Goal: Information Seeking & Learning: Check status

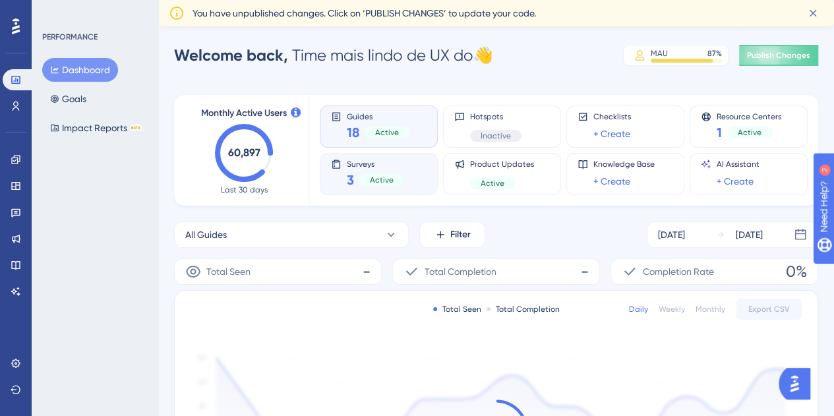
click at [384, 167] on span "Surveys" at bounding box center [375, 163] width 57 height 9
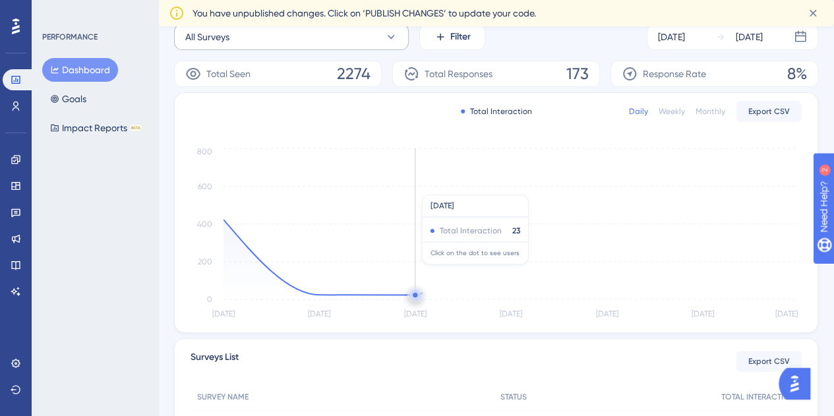
scroll to position [330, 0]
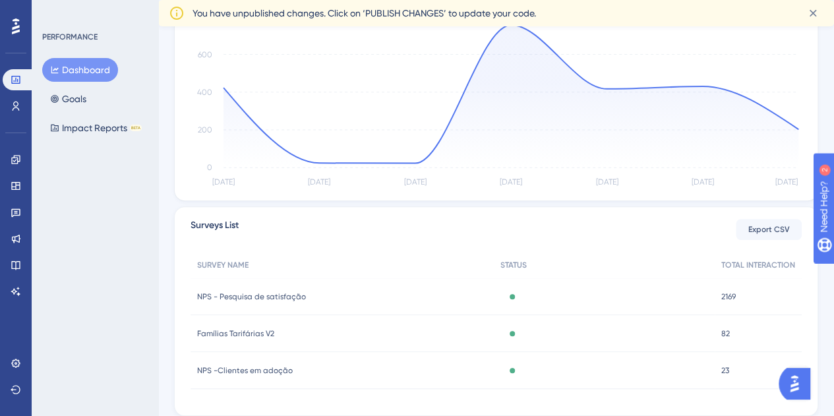
click at [288, 333] on div "Famílias Tarifárias V2 Famílias Tarifárias V2" at bounding box center [342, 333] width 303 height 37
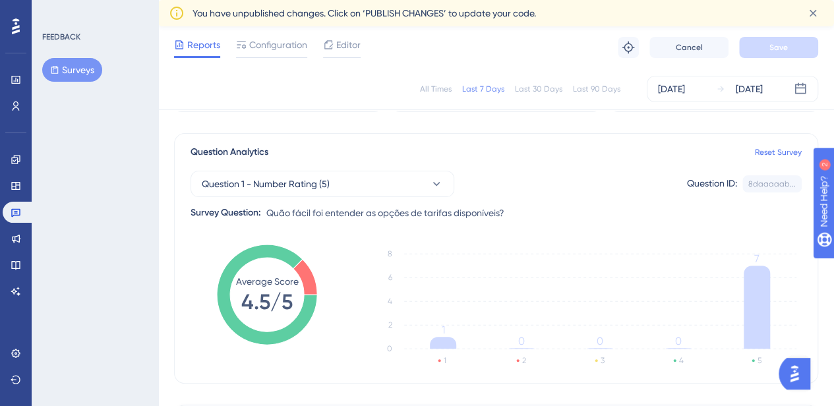
scroll to position [264, 0]
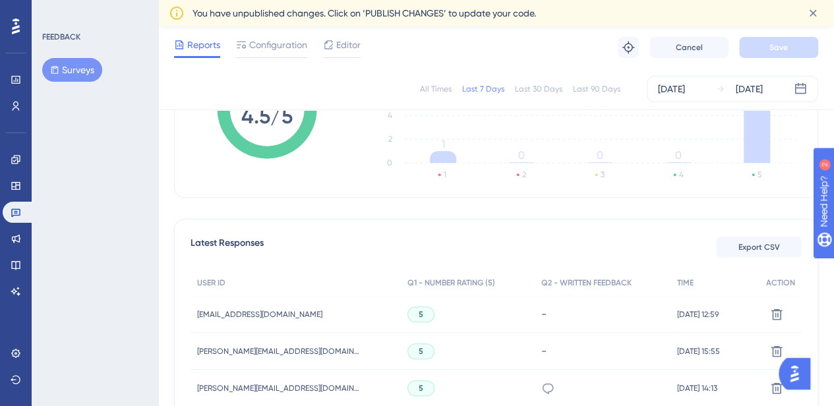
click at [451, 87] on div "All Times" at bounding box center [436, 89] width 32 height 11
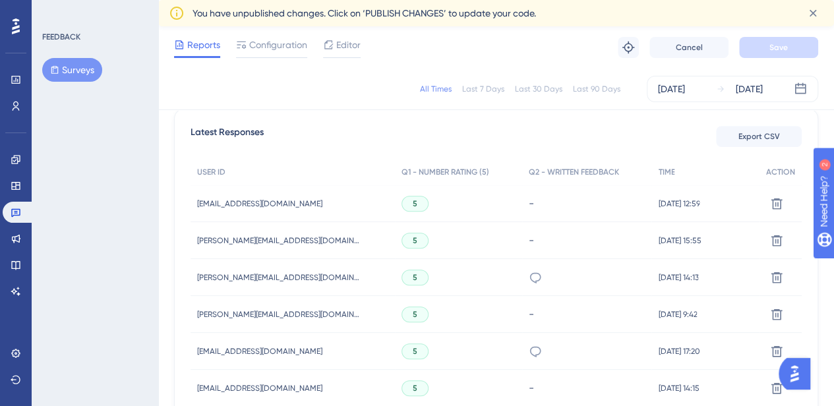
scroll to position [396, 0]
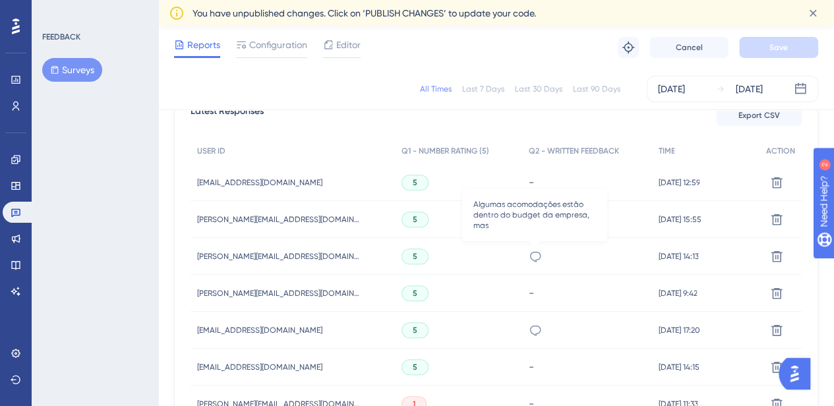
click at [529, 253] on icon at bounding box center [535, 256] width 13 height 13
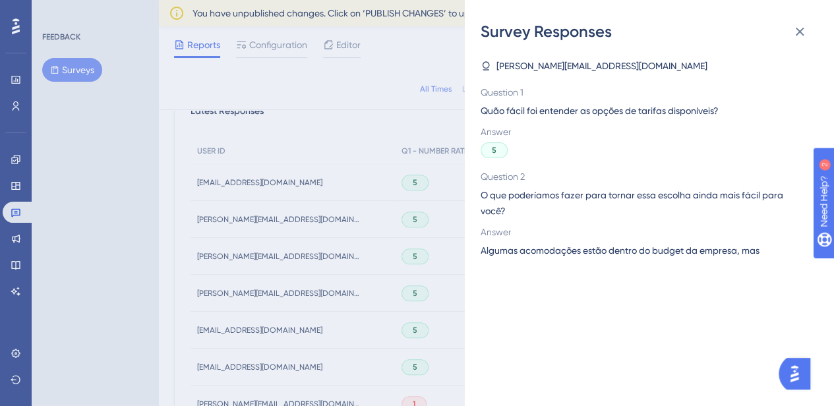
click at [586, 246] on span "Algumas acomodações estão dentro do budget da empresa, mas" at bounding box center [620, 251] width 279 height 16
drag, startPoint x: 583, startPoint y: 249, endPoint x: 538, endPoint y: 250, distance: 44.9
click at [582, 249] on span "Algumas acomodações estão dentro do budget da empresa, mas" at bounding box center [620, 251] width 279 height 16
click at [398, 259] on div "Survey Responses [PERSON_NAME][EMAIL_ADDRESS][DOMAIN_NAME] Question 1 Quão fáci…" at bounding box center [417, 203] width 834 height 406
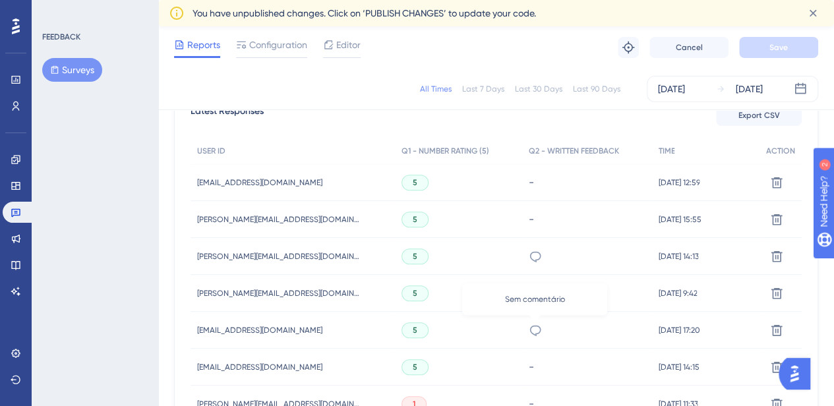
click at [537, 326] on icon at bounding box center [535, 330] width 13 height 13
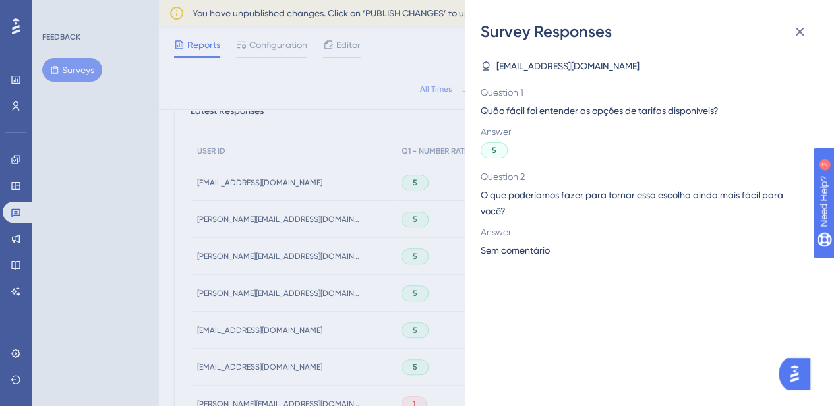
click at [455, 322] on div "Survey Responses [EMAIL_ADDRESS][DOMAIN_NAME] Question 1 Quão fácil foi entende…" at bounding box center [417, 203] width 834 height 406
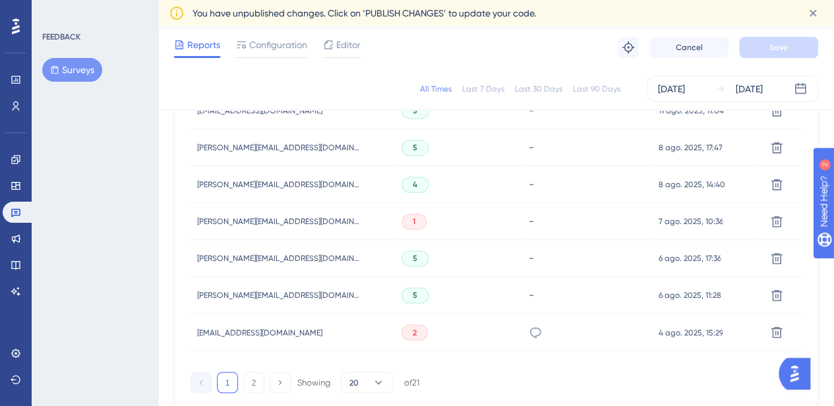
scroll to position [1019, 0]
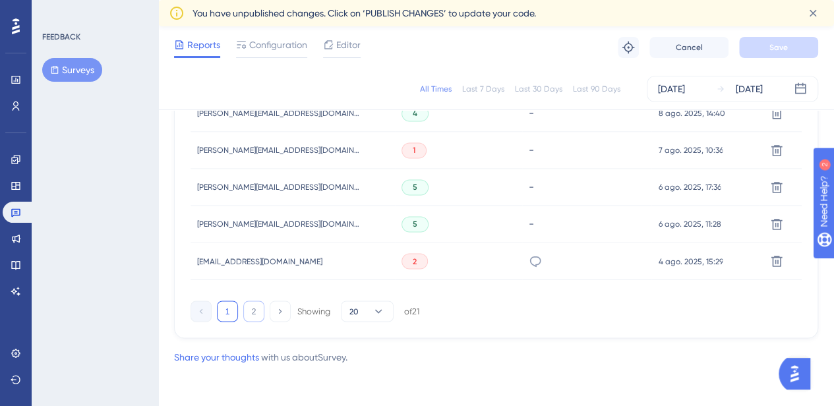
click at [255, 307] on button "2" at bounding box center [253, 311] width 21 height 21
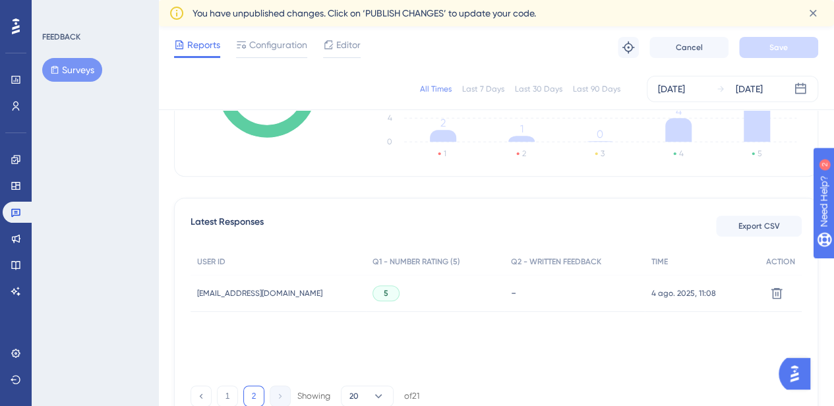
scroll to position [322, 0]
